Goal: Find specific page/section: Find specific page/section

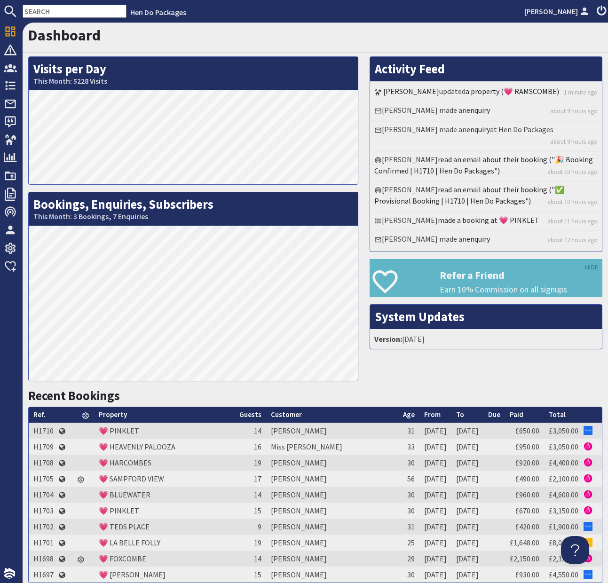
click at [71, 12] on input "text" at bounding box center [75, 11] width 104 height 13
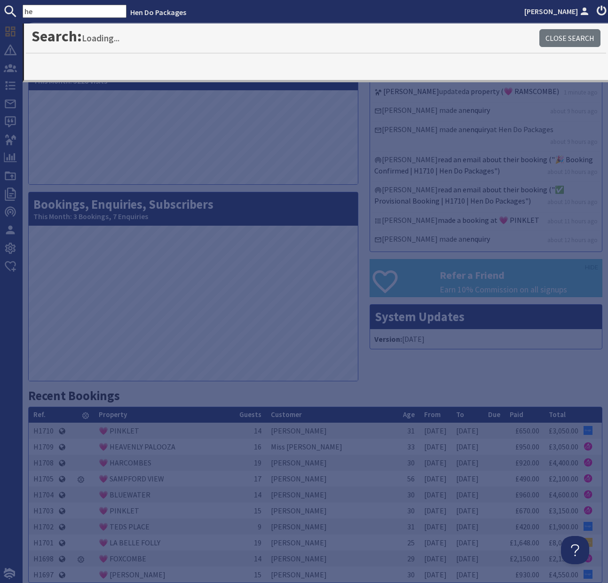
type input "h"
type input "rams"
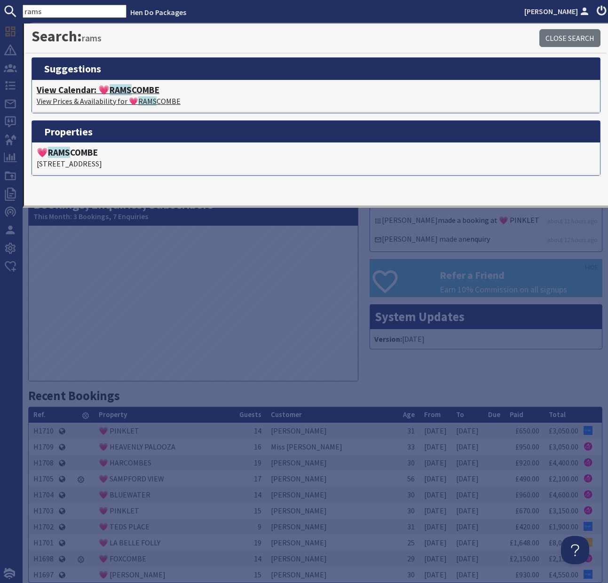
click at [97, 92] on h4 "View Calendar: 💗 RAMS COMBE" at bounding box center [316, 90] width 559 height 11
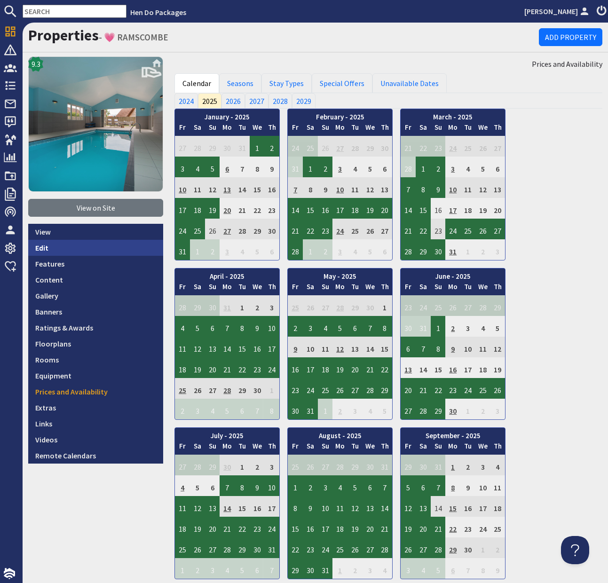
click at [38, 249] on link "Edit" at bounding box center [95, 248] width 135 height 16
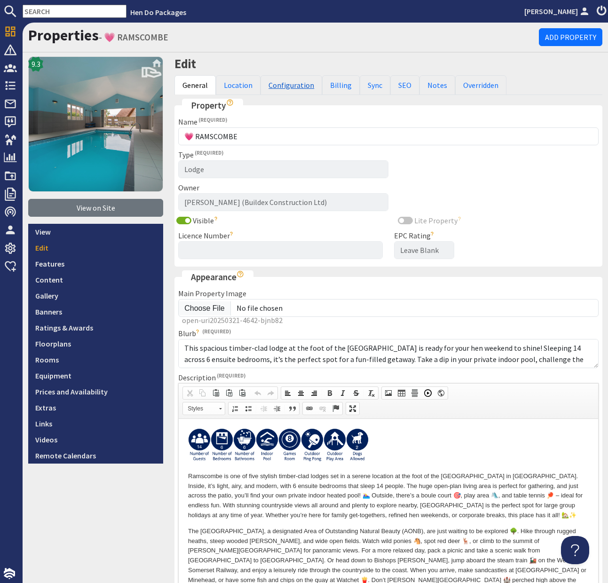
click at [299, 85] on link "Configuration" at bounding box center [292, 85] width 62 height 20
